Goal: Task Accomplishment & Management: Manage account settings

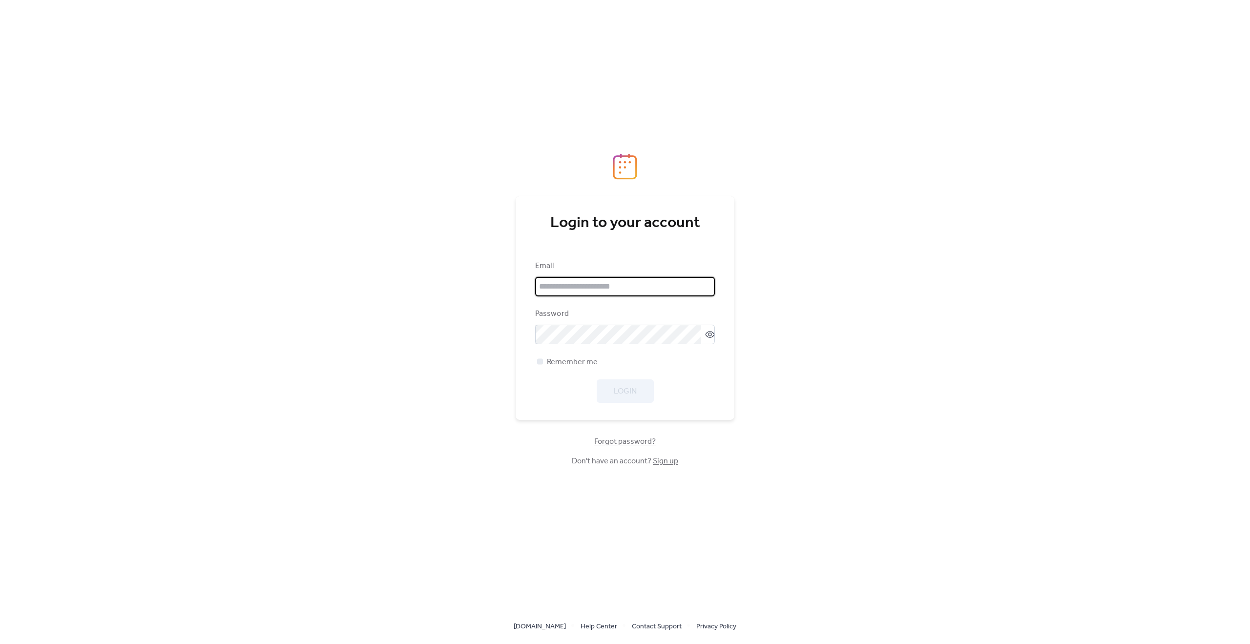
type input "**********"
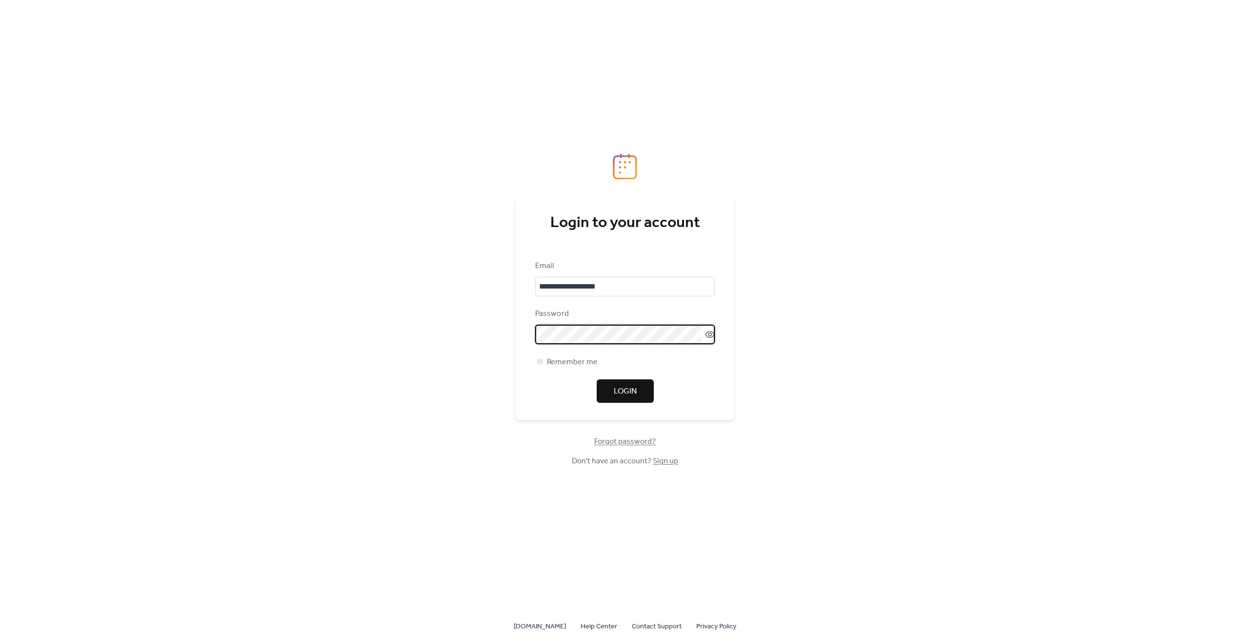
click at [621, 389] on span "Login" at bounding box center [625, 392] width 23 height 12
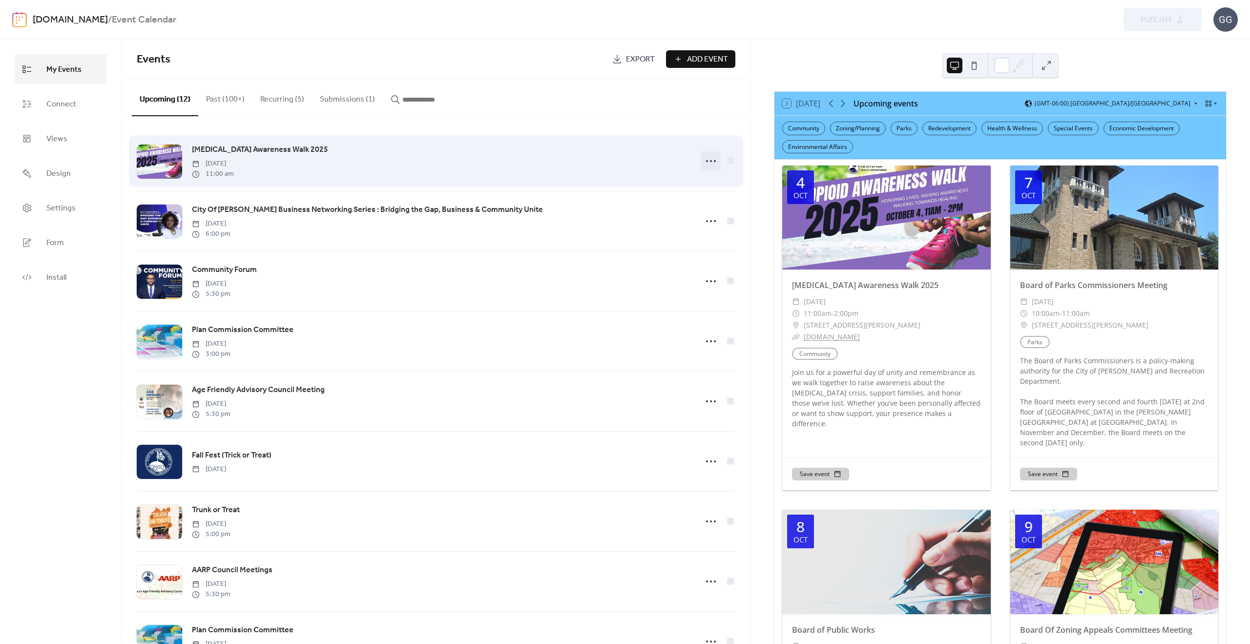
click at [710, 161] on icon at bounding box center [711, 161] width 16 height 16
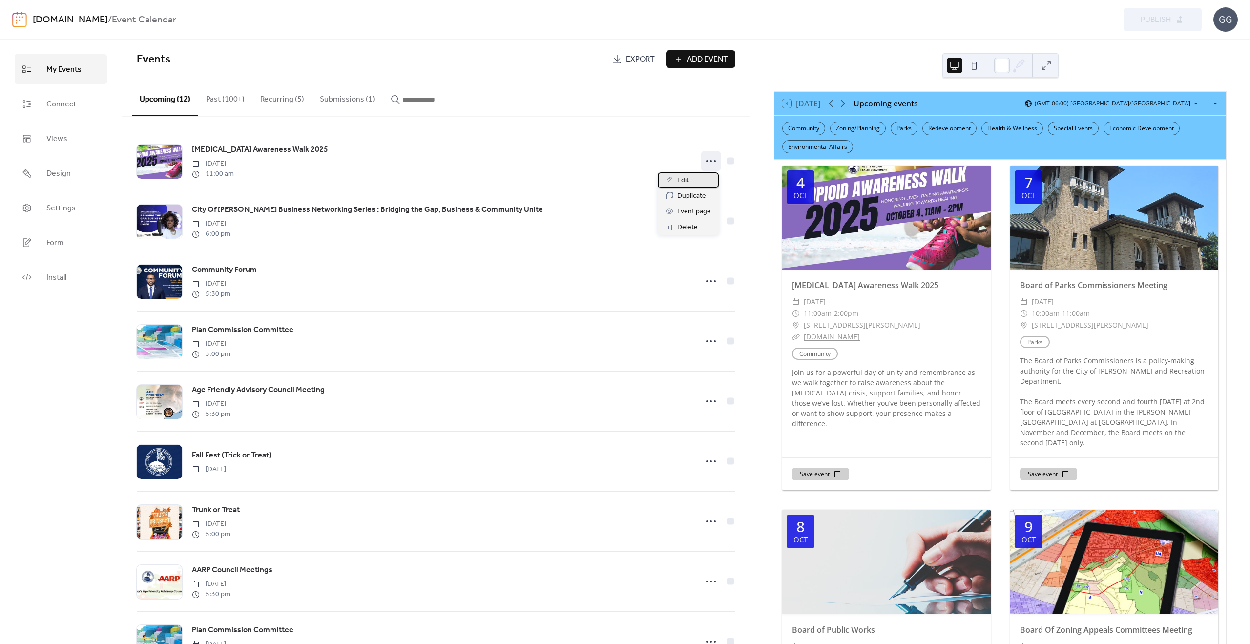
click at [690, 177] on div "Edit" at bounding box center [688, 180] width 61 height 16
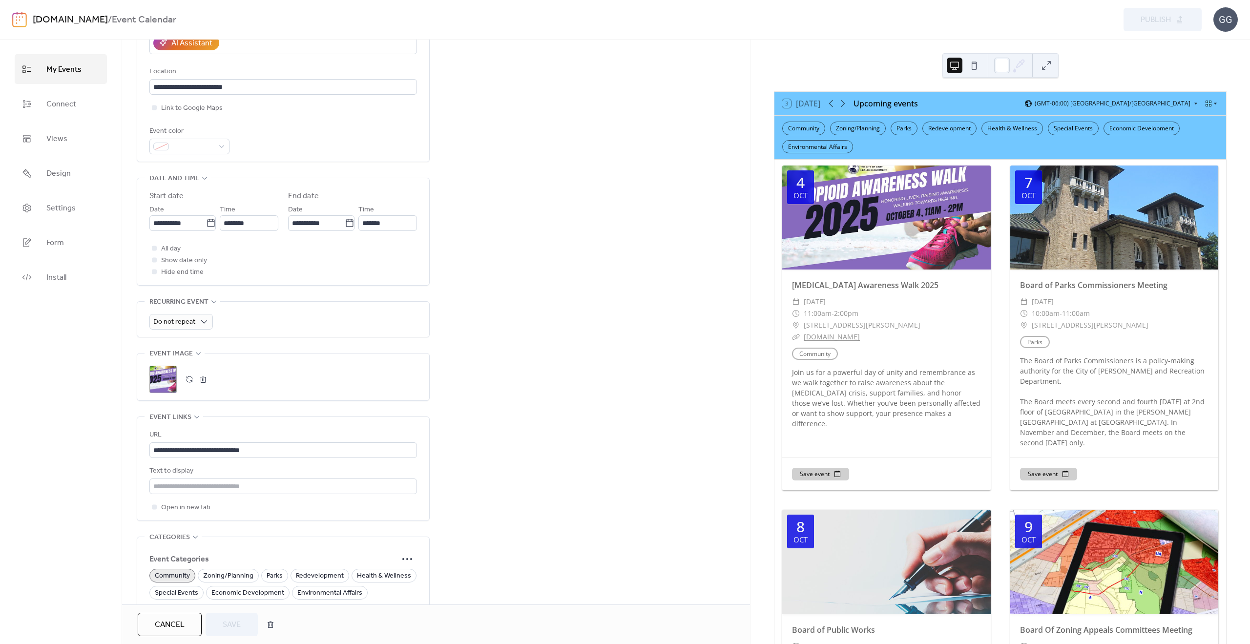
scroll to position [281, 0]
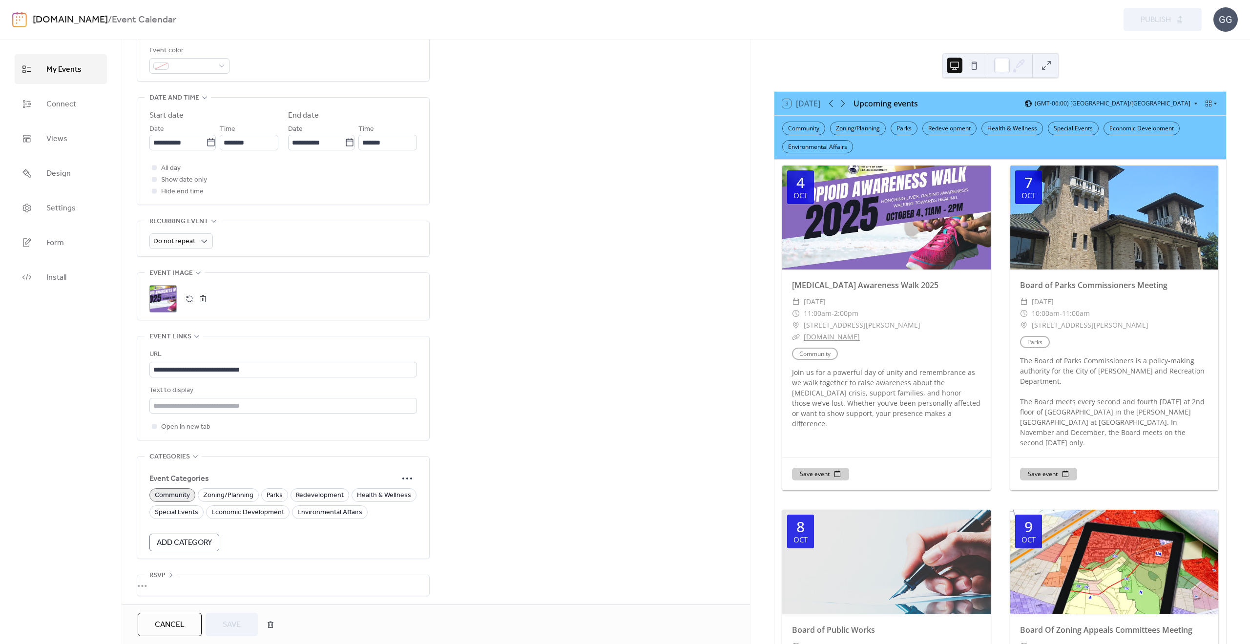
drag, startPoint x: 355, startPoint y: 495, endPoint x: 349, endPoint y: 501, distance: 8.0
click at [357, 495] on span "Health & Wellness" at bounding box center [384, 496] width 54 height 12
click at [178, 511] on span "Special Events" at bounding box center [176, 513] width 43 height 12
click at [231, 621] on span "Save" at bounding box center [232, 625] width 18 height 12
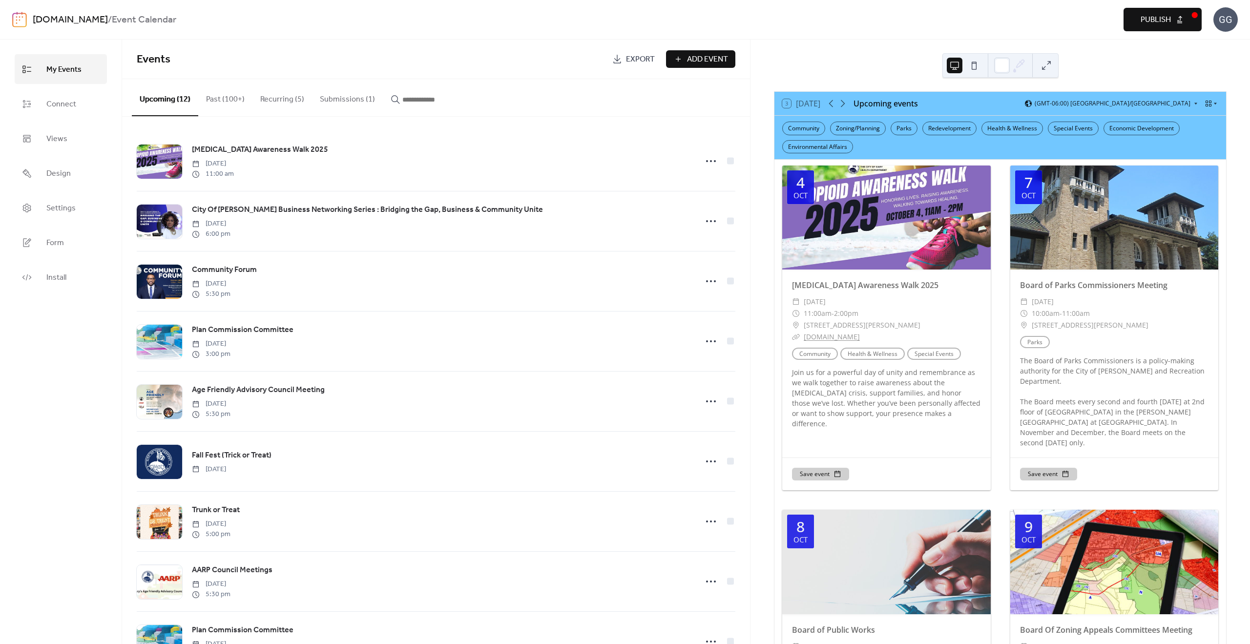
click at [1156, 18] on span "Publish" at bounding box center [1156, 20] width 30 height 12
